Goal: Transaction & Acquisition: Purchase product/service

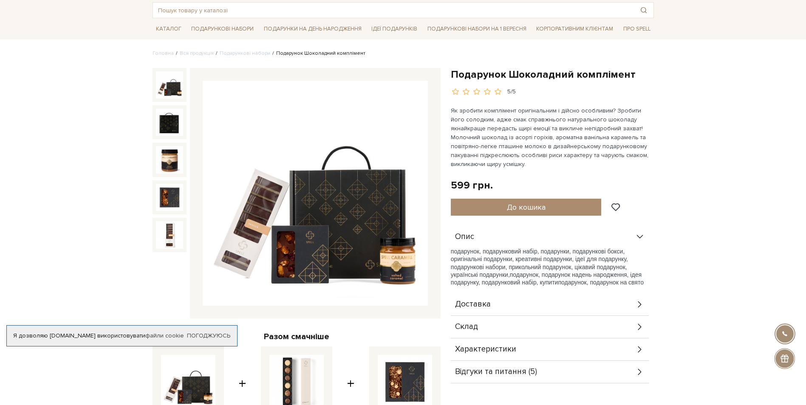
scroll to position [43, 0]
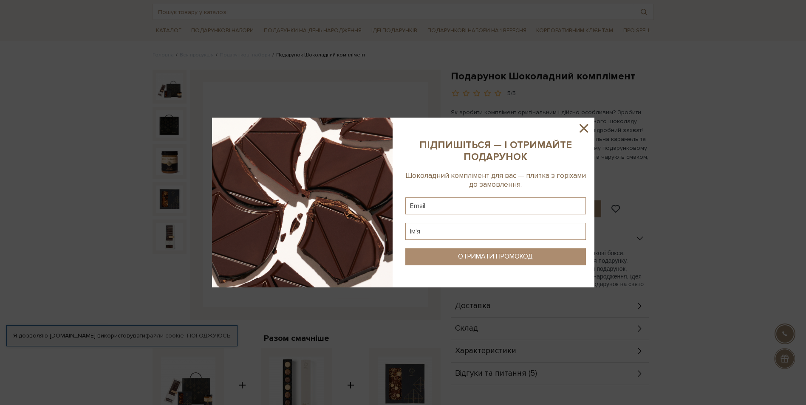
click at [680, 225] on div at bounding box center [403, 202] width 806 height 405
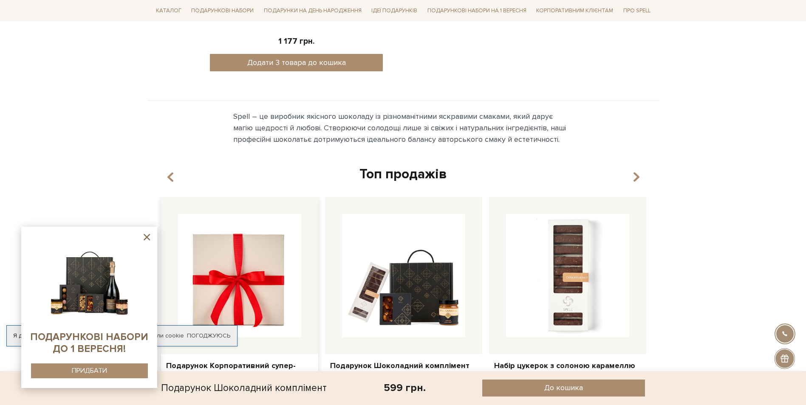
scroll to position [595, 0]
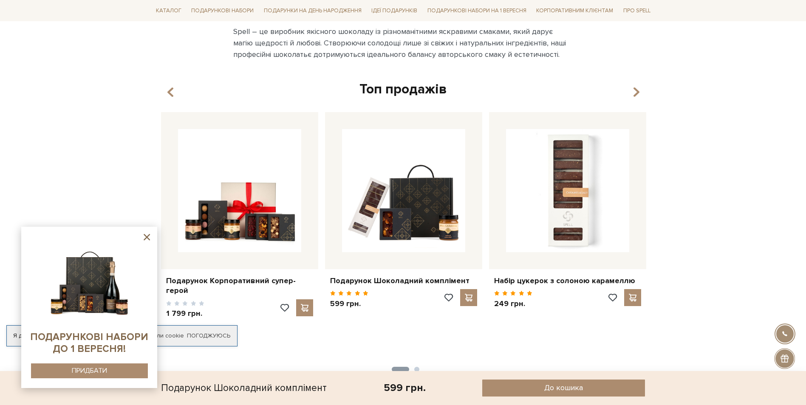
click at [417, 367] on button "2" at bounding box center [416, 369] width 5 height 5
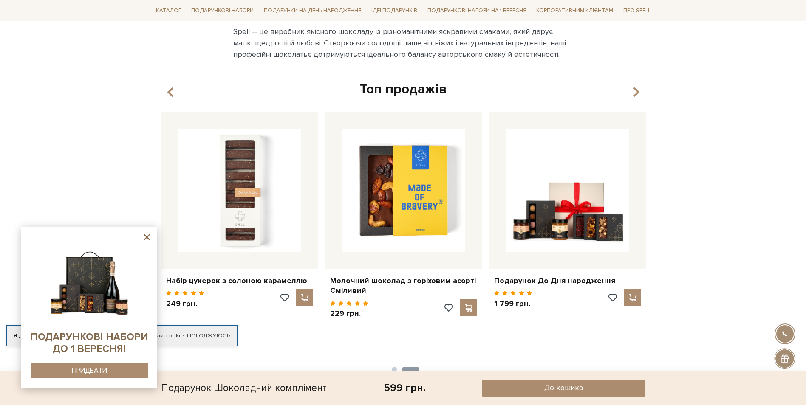
click at [96, 286] on img at bounding box center [89, 280] width 87 height 87
click at [86, 368] on div "ПРИДБАТИ" at bounding box center [89, 371] width 35 height 8
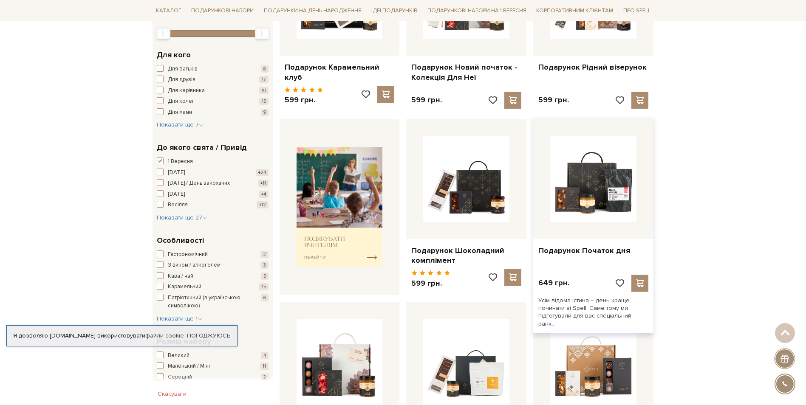
scroll to position [213, 0]
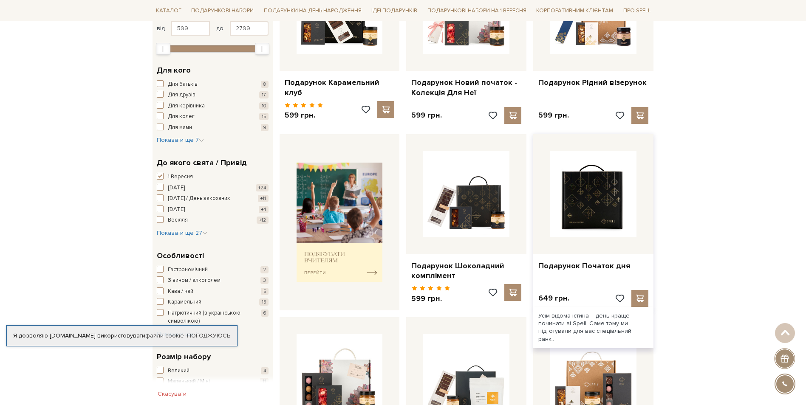
click at [606, 219] on img at bounding box center [593, 194] width 86 height 86
